Goal: Find specific page/section: Find specific page/section

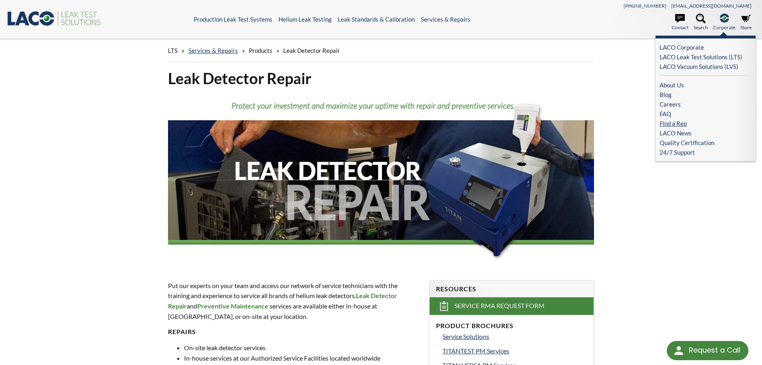
click at [686, 122] on link "Find a Rep" at bounding box center [704, 123] width 88 height 10
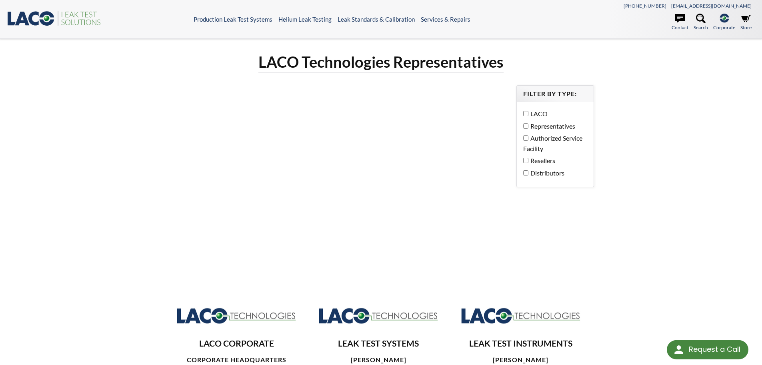
select select "Language Translate Widget"
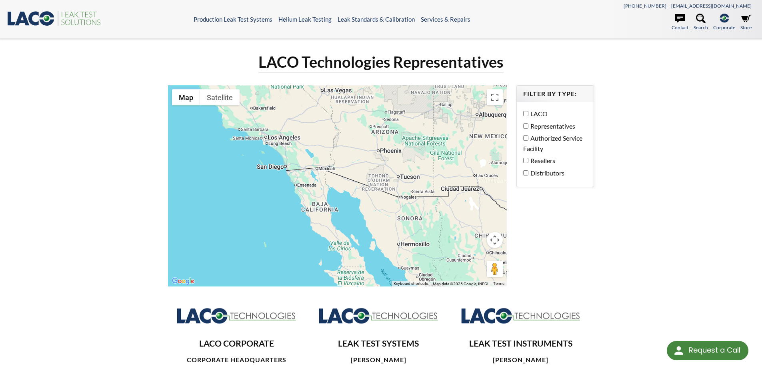
drag, startPoint x: 251, startPoint y: 122, endPoint x: 357, endPoint y: 235, distance: 154.6
click at [357, 235] on div at bounding box center [337, 185] width 339 height 201
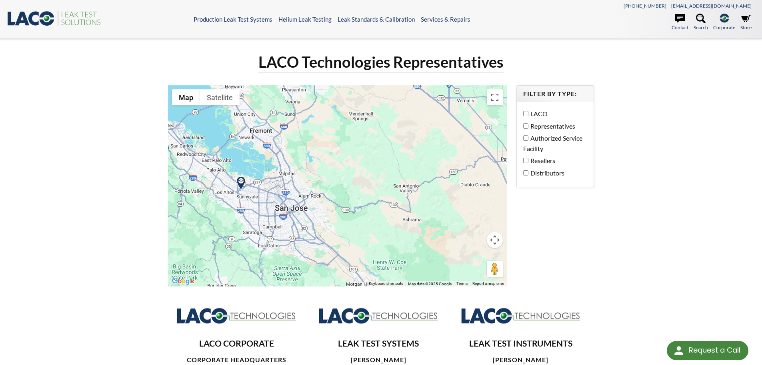
drag, startPoint x: 316, startPoint y: 204, endPoint x: 410, endPoint y: 205, distance: 93.6
click at [410, 205] on div at bounding box center [337, 185] width 339 height 201
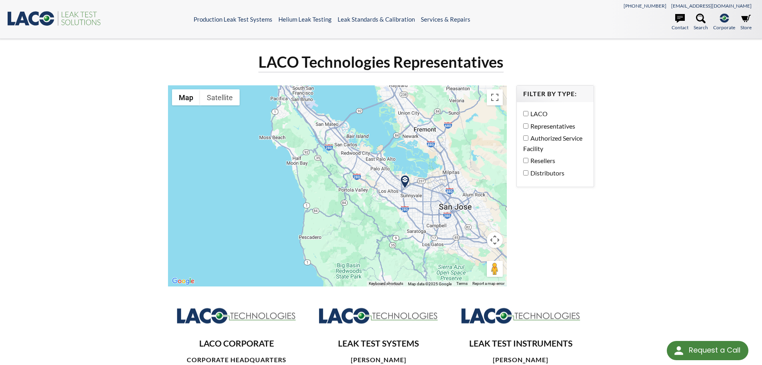
drag, startPoint x: 407, startPoint y: 204, endPoint x: 371, endPoint y: 203, distance: 35.2
click at [372, 204] on div at bounding box center [337, 185] width 339 height 201
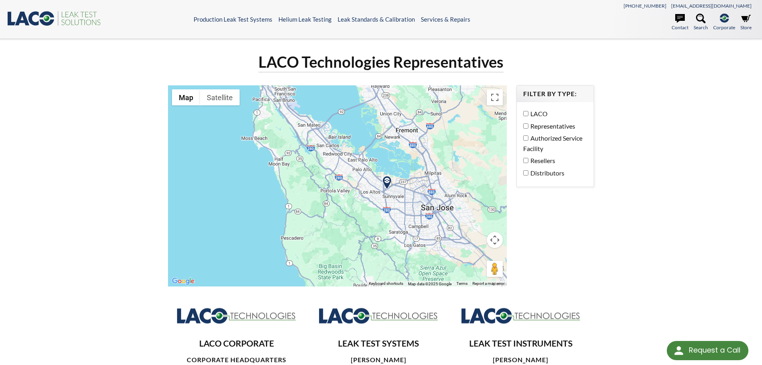
click at [389, 182] on img at bounding box center [387, 183] width 14 height 14
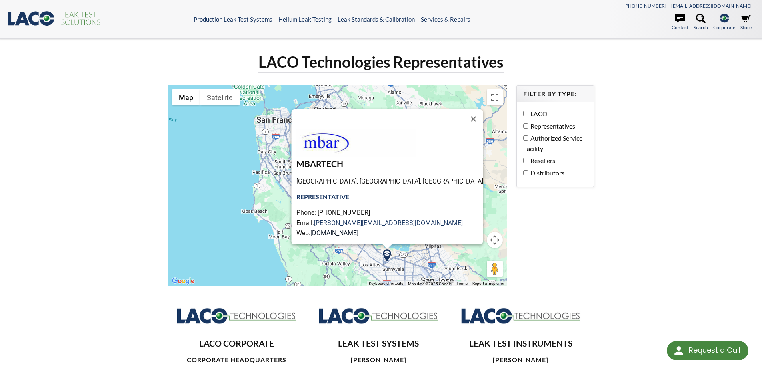
click at [358, 232] on link "www.mbartech.com" at bounding box center [334, 233] width 48 height 8
click at [464, 116] on button "Close" at bounding box center [473, 118] width 19 height 19
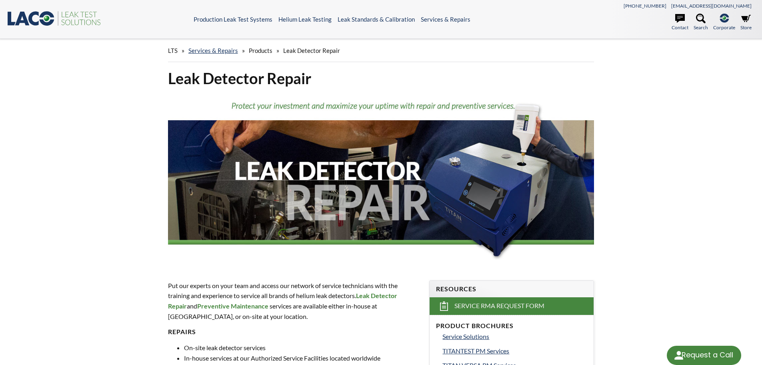
select select "Language Translate Widget"
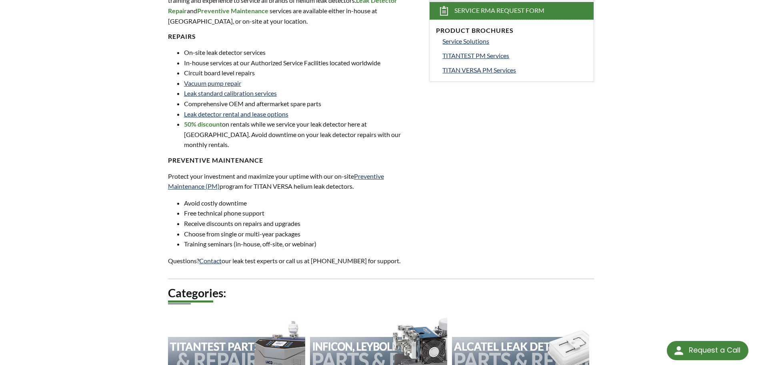
scroll to position [200, 0]
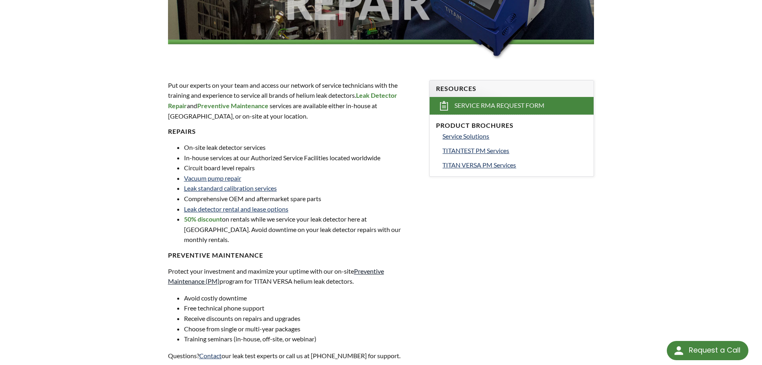
click at [372, 267] on link "Preventive Maintenance (PM)" at bounding box center [276, 276] width 216 height 18
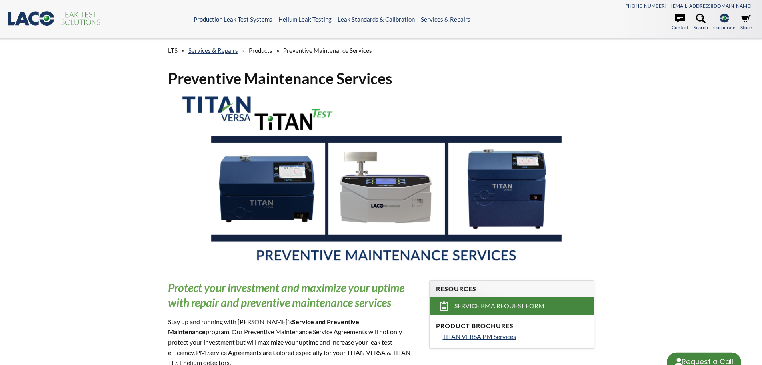
select select "Language Translate Widget"
click at [486, 336] on span "TITAN VERSA PM Services" at bounding box center [480, 336] width 74 height 8
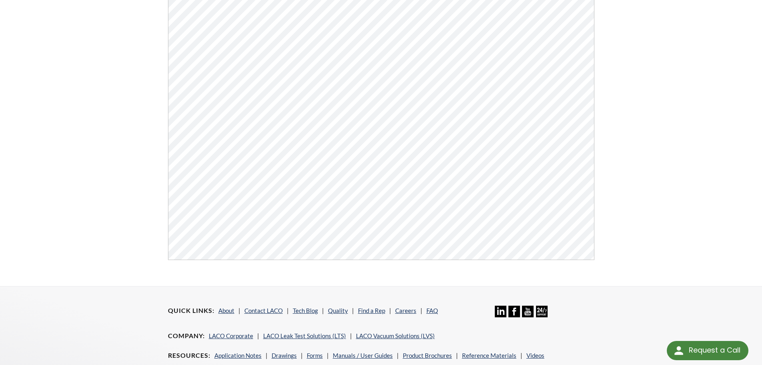
scroll to position [200, 0]
